Goal: Navigation & Orientation: Find specific page/section

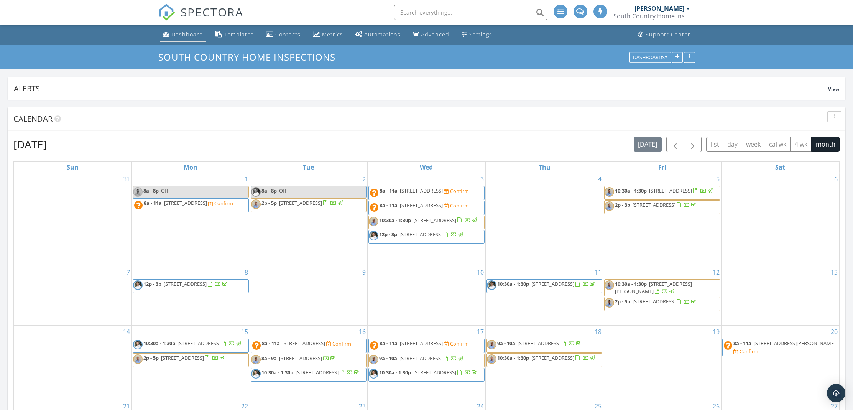
drag, startPoint x: 180, startPoint y: 29, endPoint x: 178, endPoint y: 33, distance: 4.6
click at [180, 29] on link "Dashboard" at bounding box center [183, 35] width 46 height 14
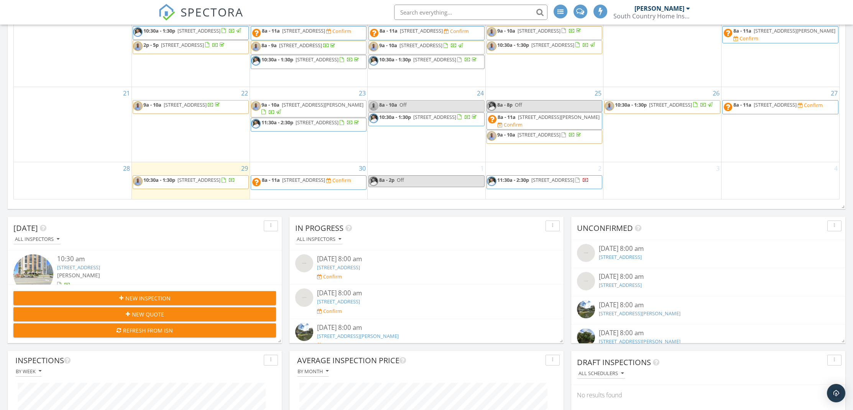
scroll to position [251, 0]
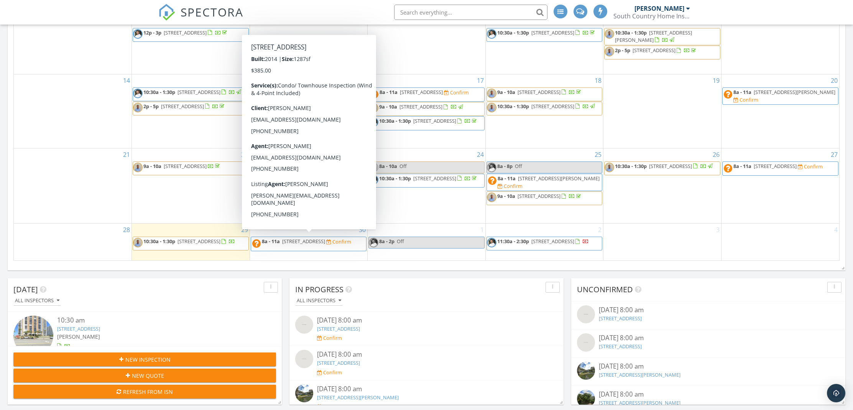
click at [346, 242] on span "8a - 11a 11311 Estancia Villa Dr 1405, Jacksonville 32246 Confirm" at bounding box center [301, 244] width 100 height 12
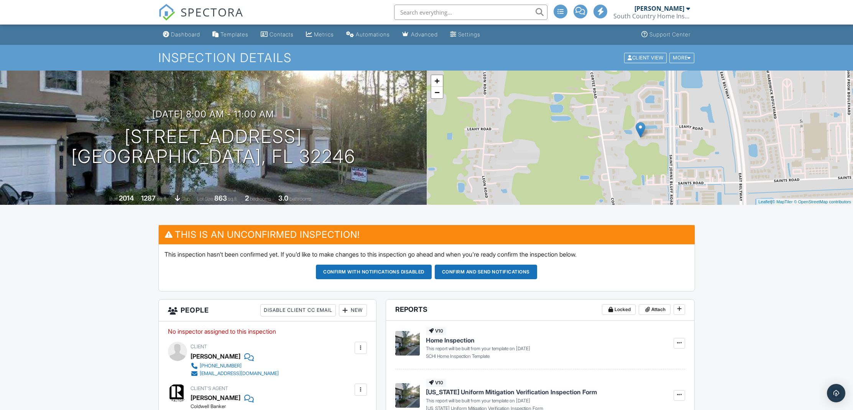
drag, startPoint x: 189, startPoint y: 35, endPoint x: 127, endPoint y: 40, distance: 61.6
click at [188, 35] on div "Dashboard" at bounding box center [185, 34] width 29 height 7
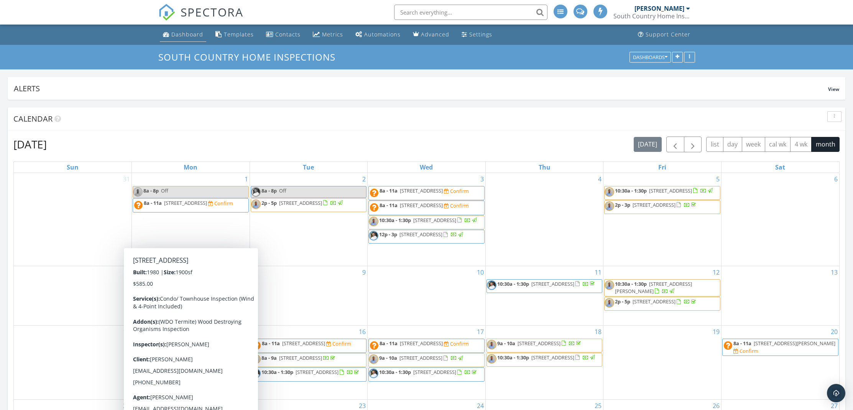
drag, startPoint x: 171, startPoint y: 36, endPoint x: 162, endPoint y: 41, distance: 10.3
click at [171, 36] on div "Dashboard" at bounding box center [187, 34] width 32 height 7
